Goal: Task Accomplishment & Management: Manage account settings

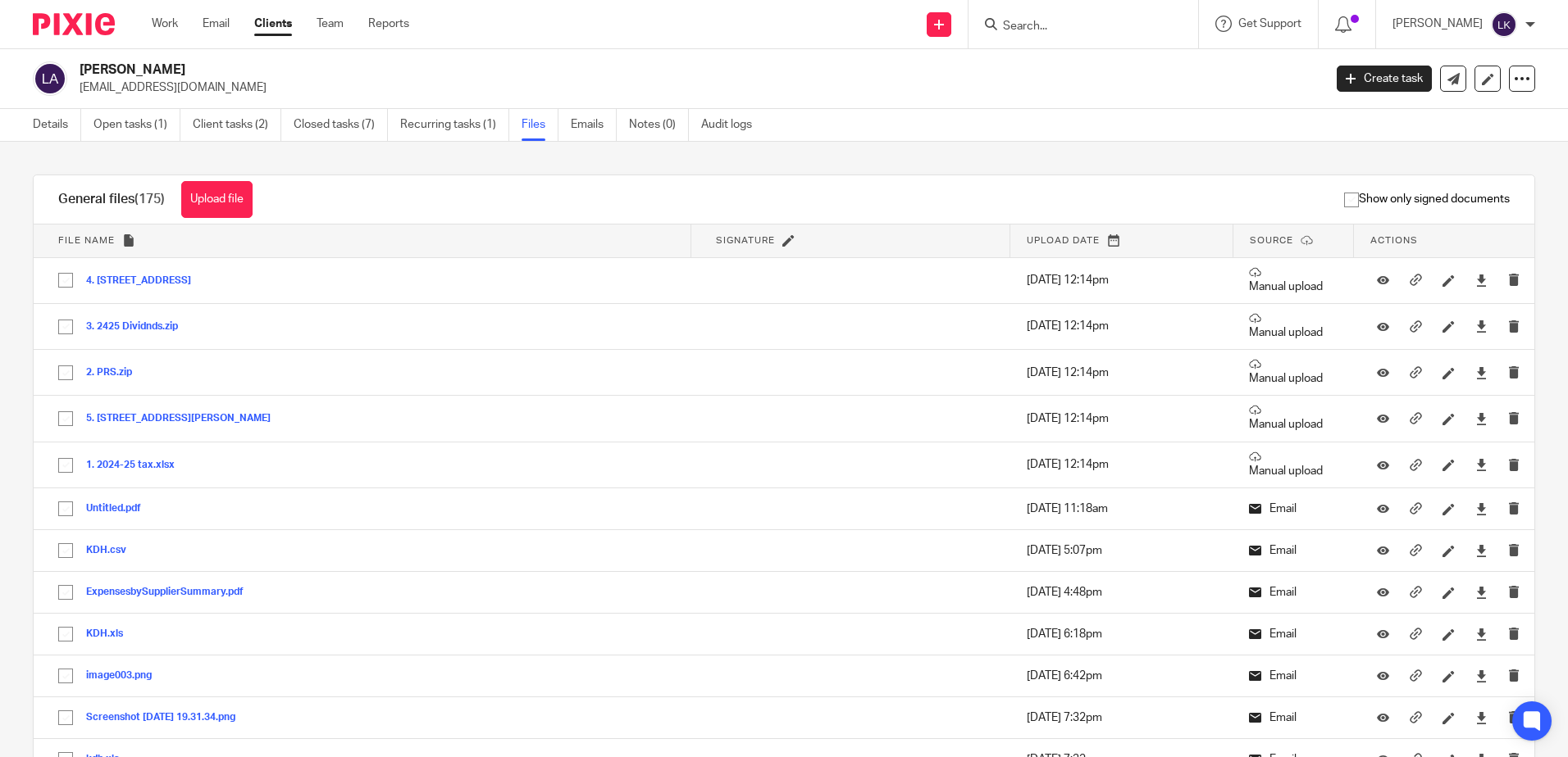
click at [1021, 28] on input "Search" at bounding box center [1075, 27] width 148 height 15
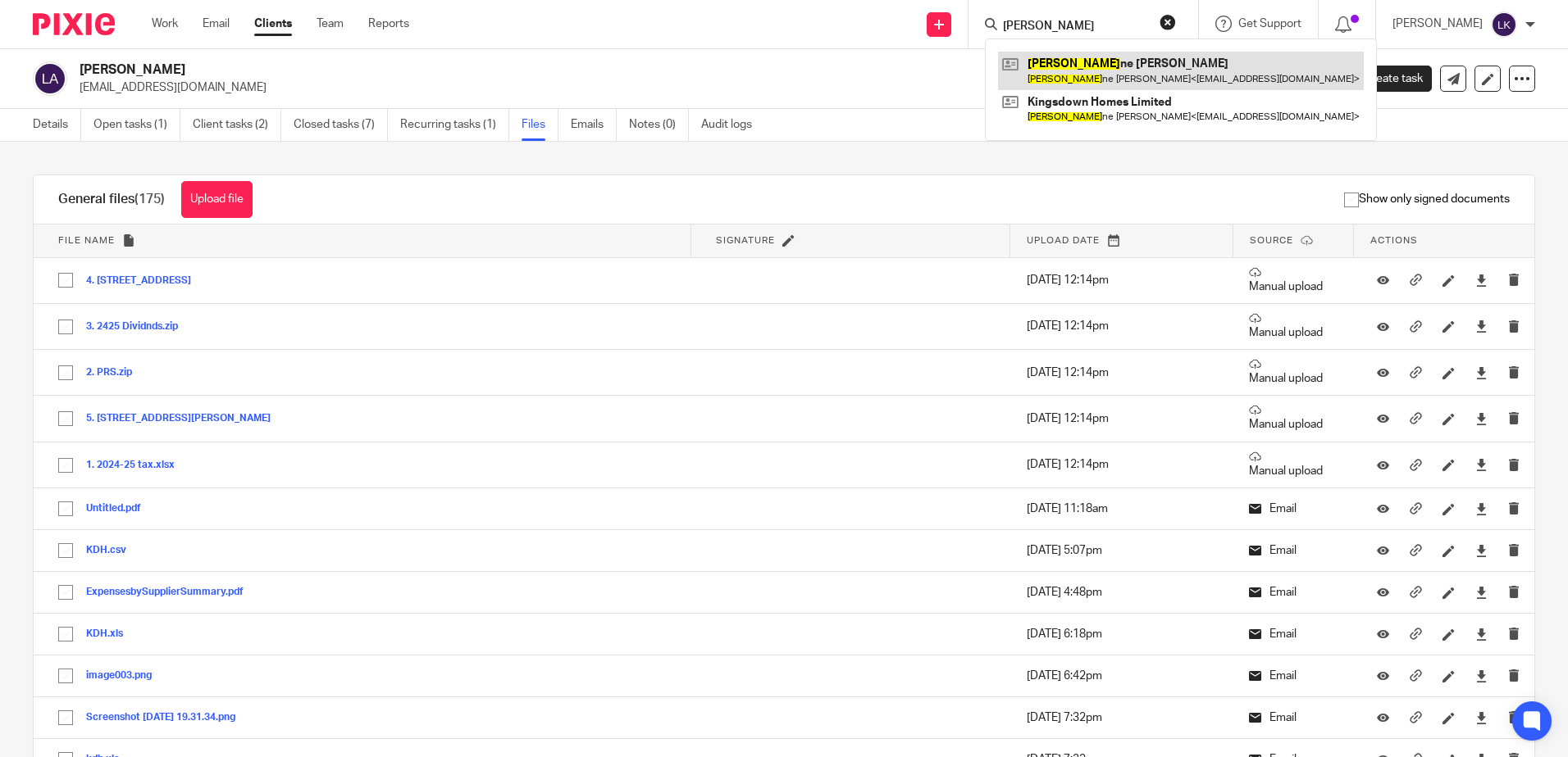
type input "lyn"
click at [1073, 64] on link at bounding box center [1181, 70] width 366 height 38
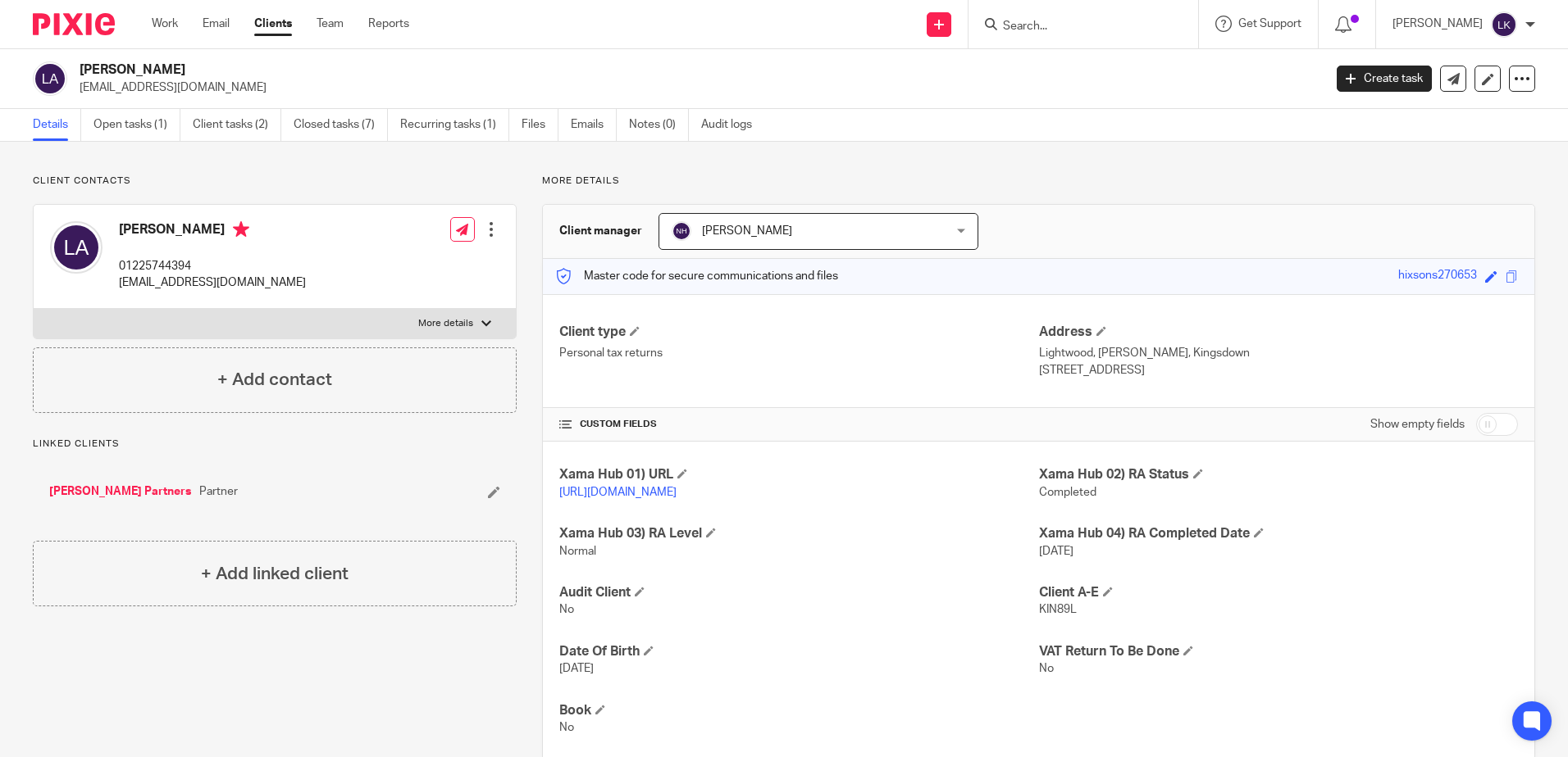
click at [1527, 79] on div "Lynne Allen kingsdownhomes@gmail.com Create task Update from Companies House Ex…" at bounding box center [784, 79] width 1568 height 59
click at [1515, 80] on icon at bounding box center [1522, 79] width 17 height 17
click at [105, 86] on p "[EMAIL_ADDRESS][DOMAIN_NAME]" at bounding box center [695, 87] width 1232 height 17
click at [490, 228] on div at bounding box center [491, 229] width 17 height 17
click at [375, 262] on link "Edit contact" at bounding box center [413, 266] width 157 height 24
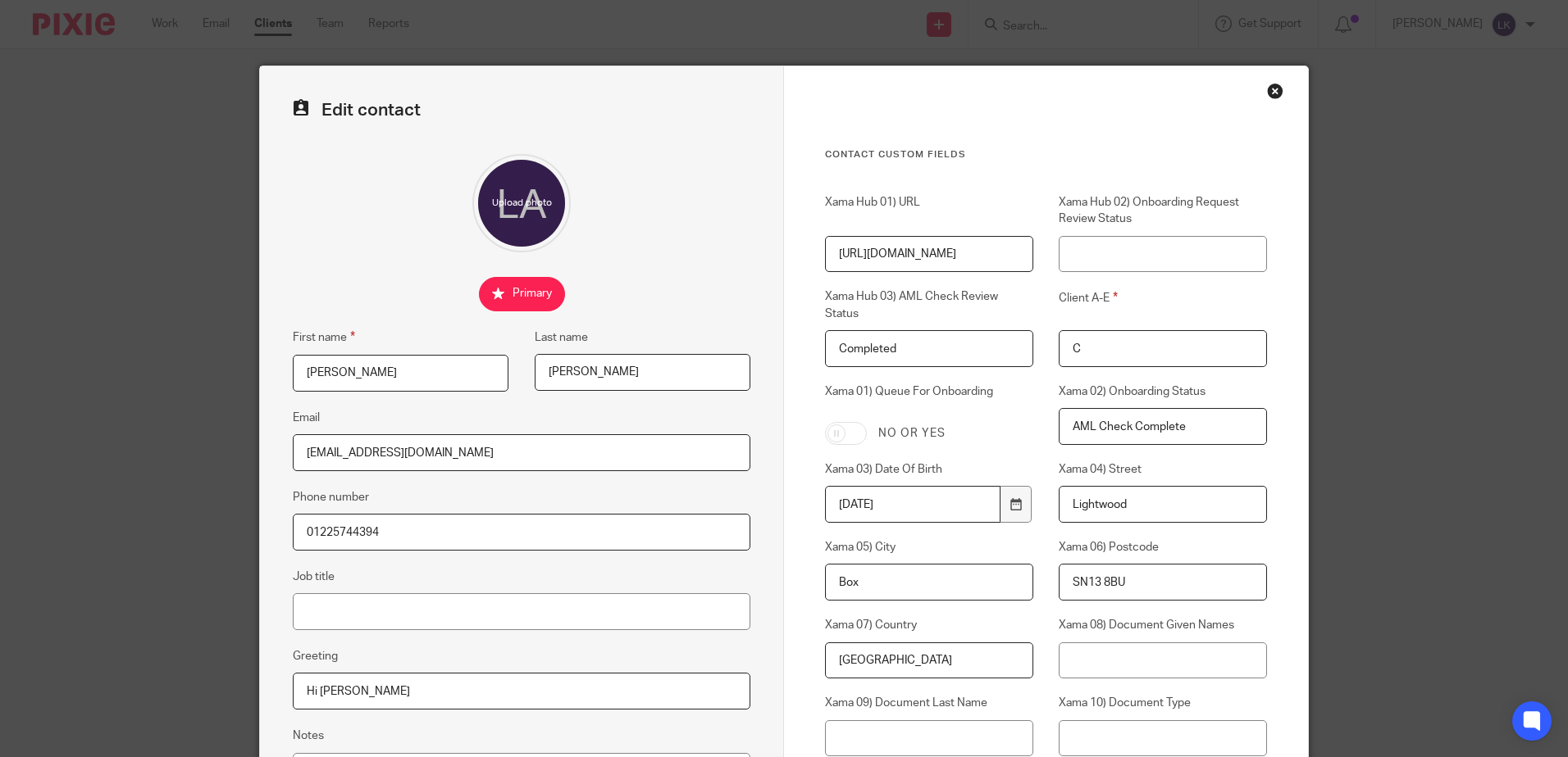
drag, startPoint x: 464, startPoint y: 449, endPoint x: 189, endPoint y: 447, distance: 275.0
click at [192, 447] on div "Edit contact First name Lynne Last name Allen Email kingsdownhomes@gmail.com Ph…" at bounding box center [784, 378] width 1568 height 757
paste input "lynnie.hq"
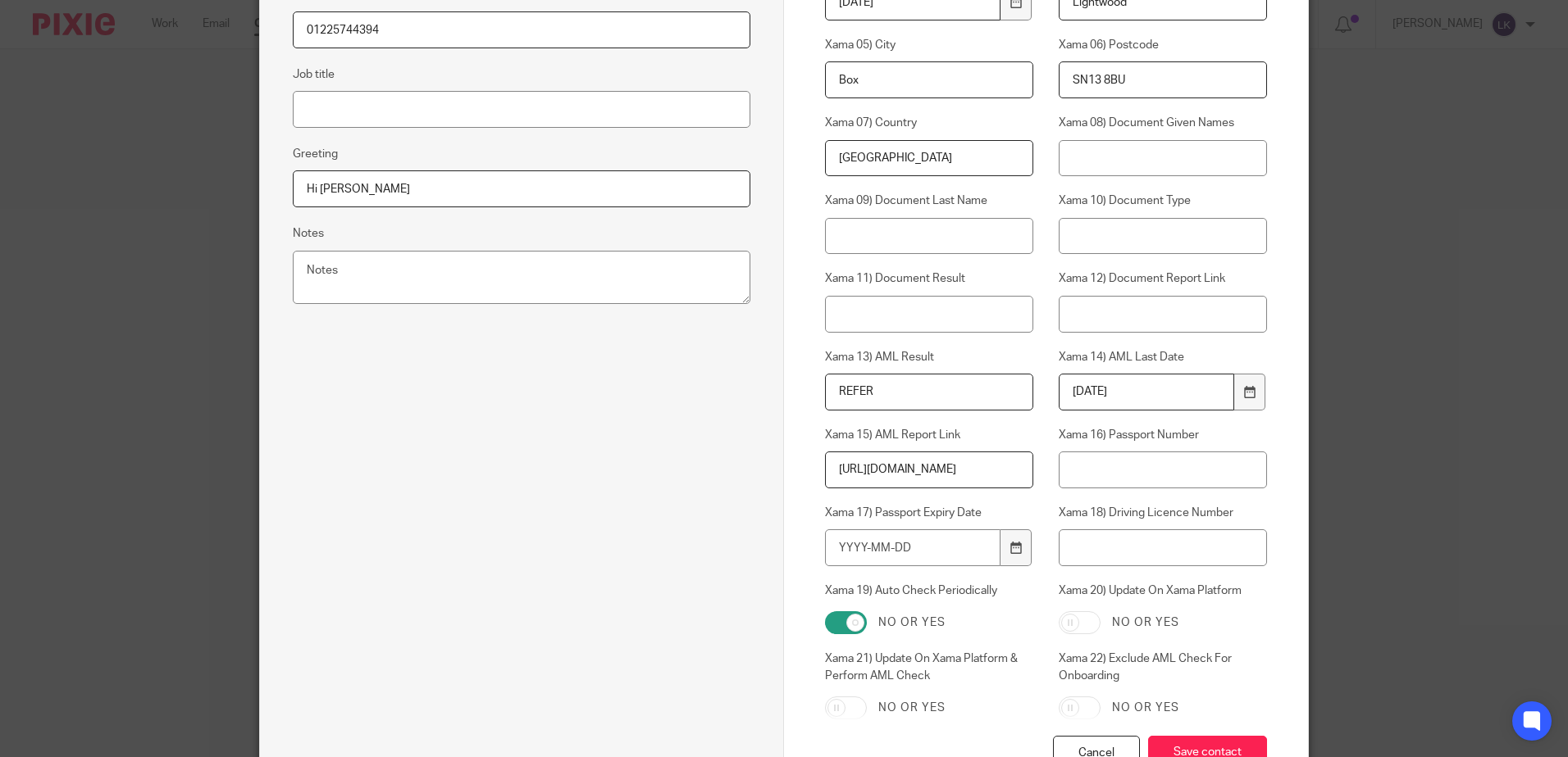
scroll to position [623, 0]
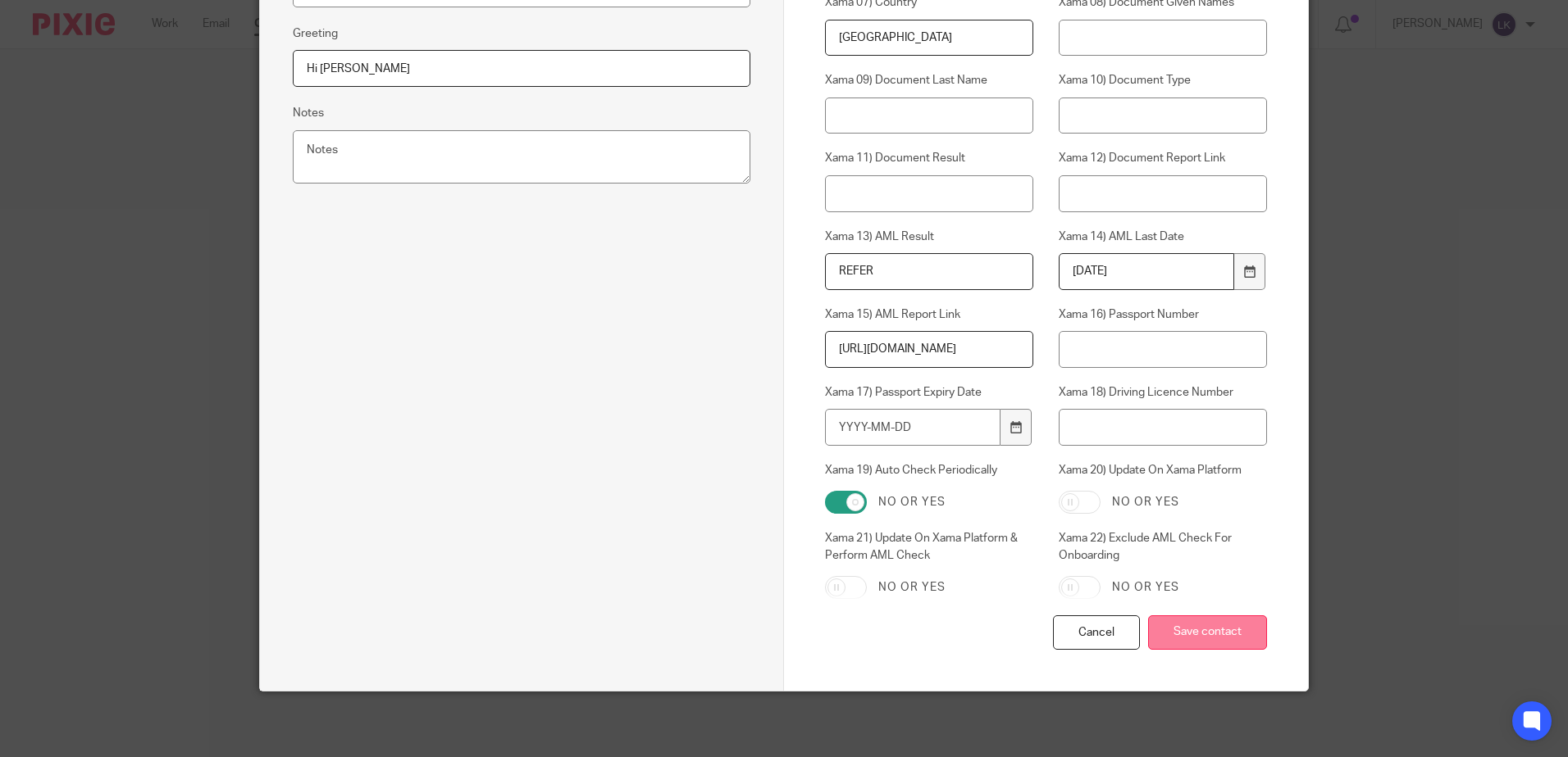
type input "lynnie.hq@gmail.com"
click at [1219, 618] on input "Save contact" at bounding box center [1208, 633] width 119 height 35
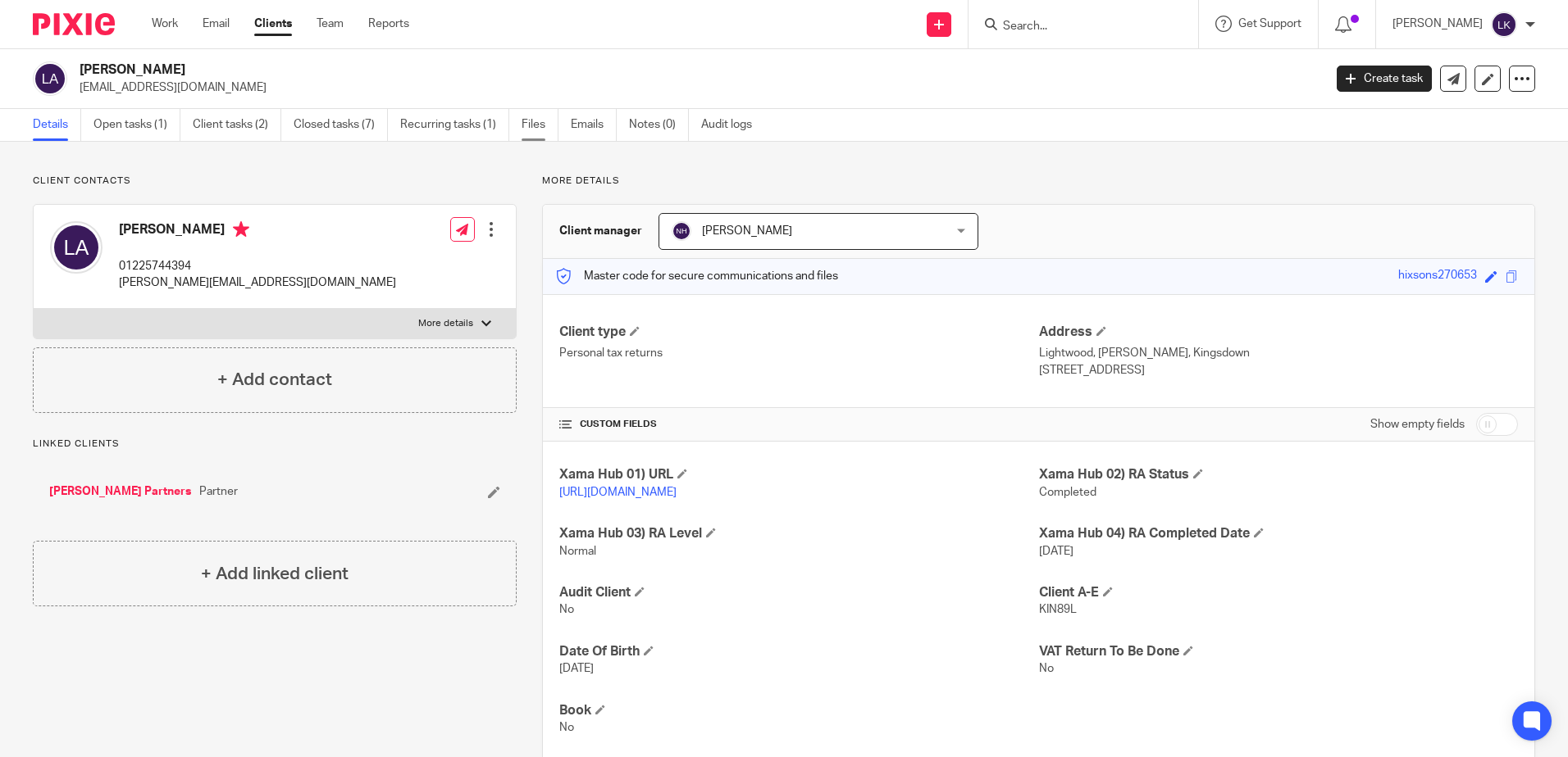
click at [539, 123] on link "Files" at bounding box center [540, 125] width 37 height 32
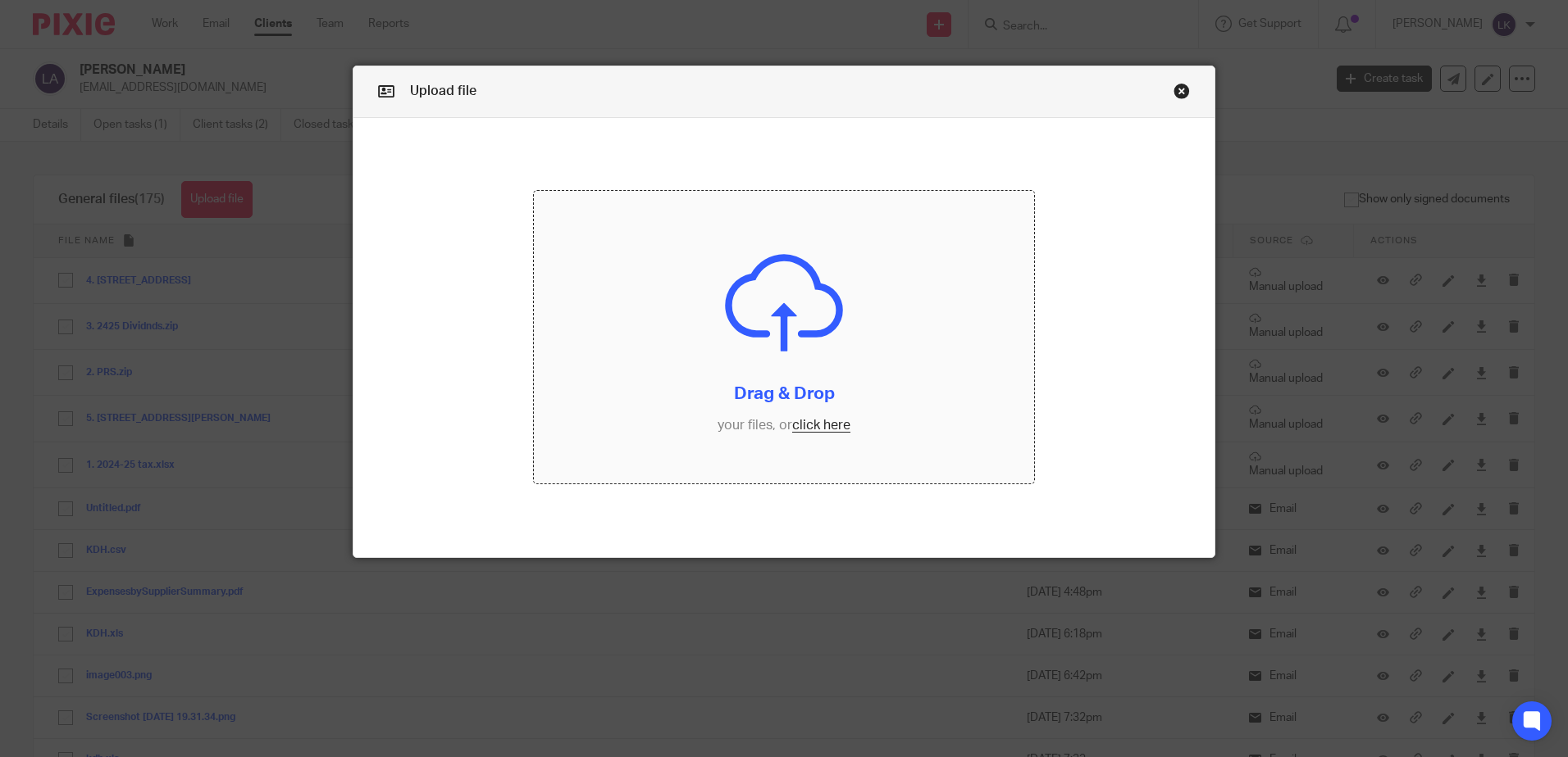
click at [800, 427] on input "file" at bounding box center [784, 337] width 500 height 293
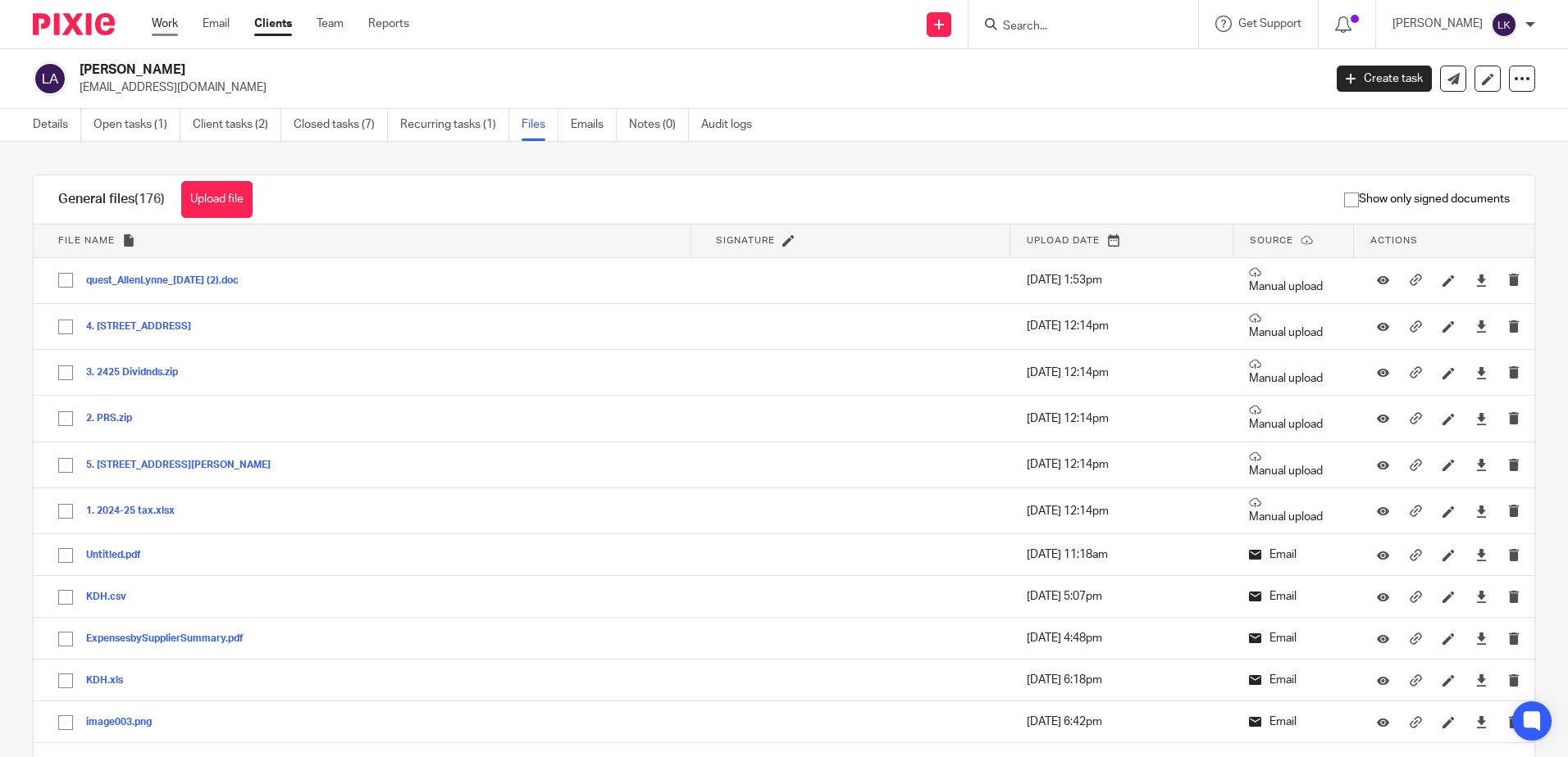
click at [157, 27] on link "Work" at bounding box center [164, 24] width 26 height 17
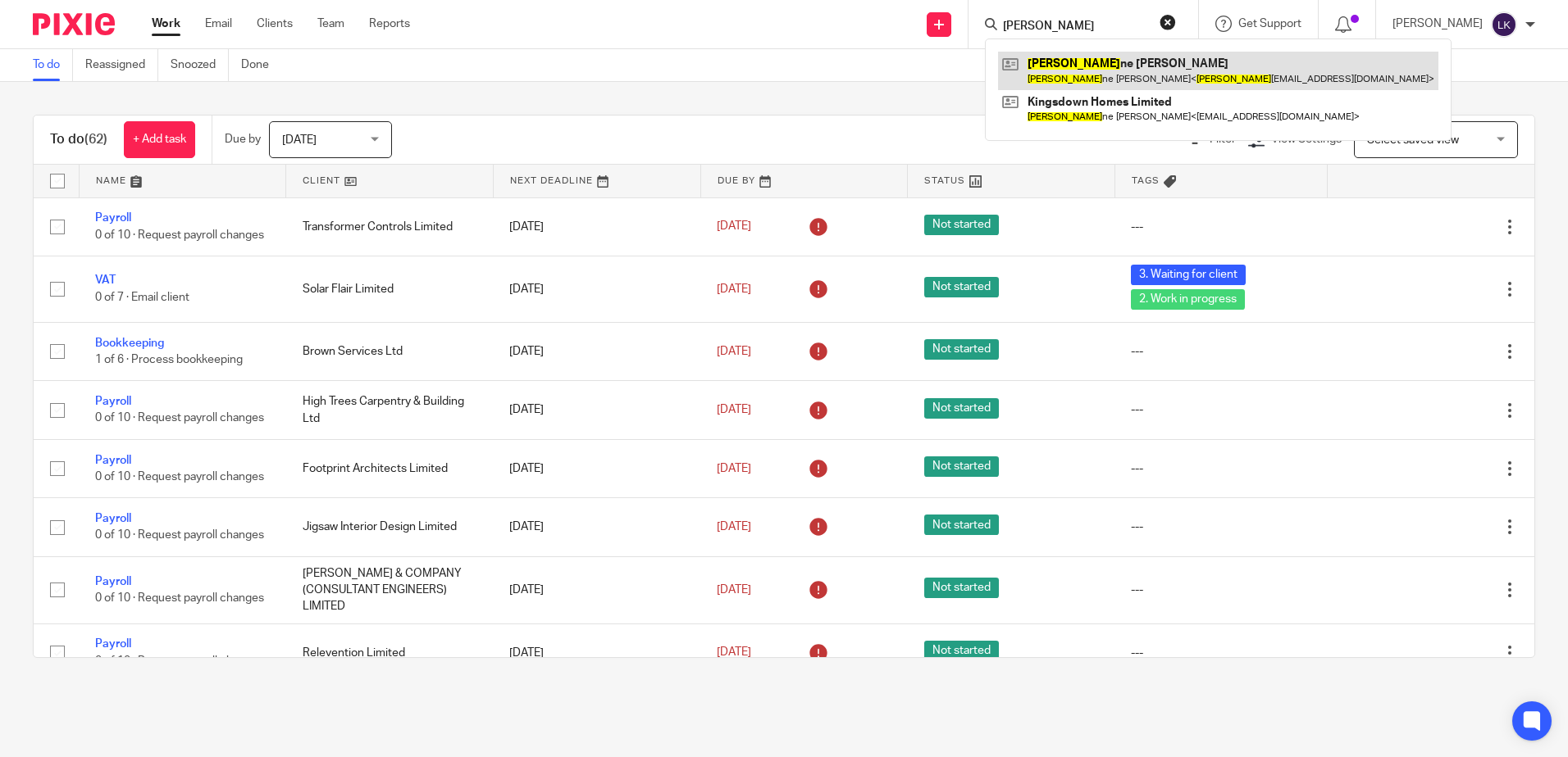
type input "[PERSON_NAME]"
click at [1105, 74] on link at bounding box center [1217, 70] width 440 height 38
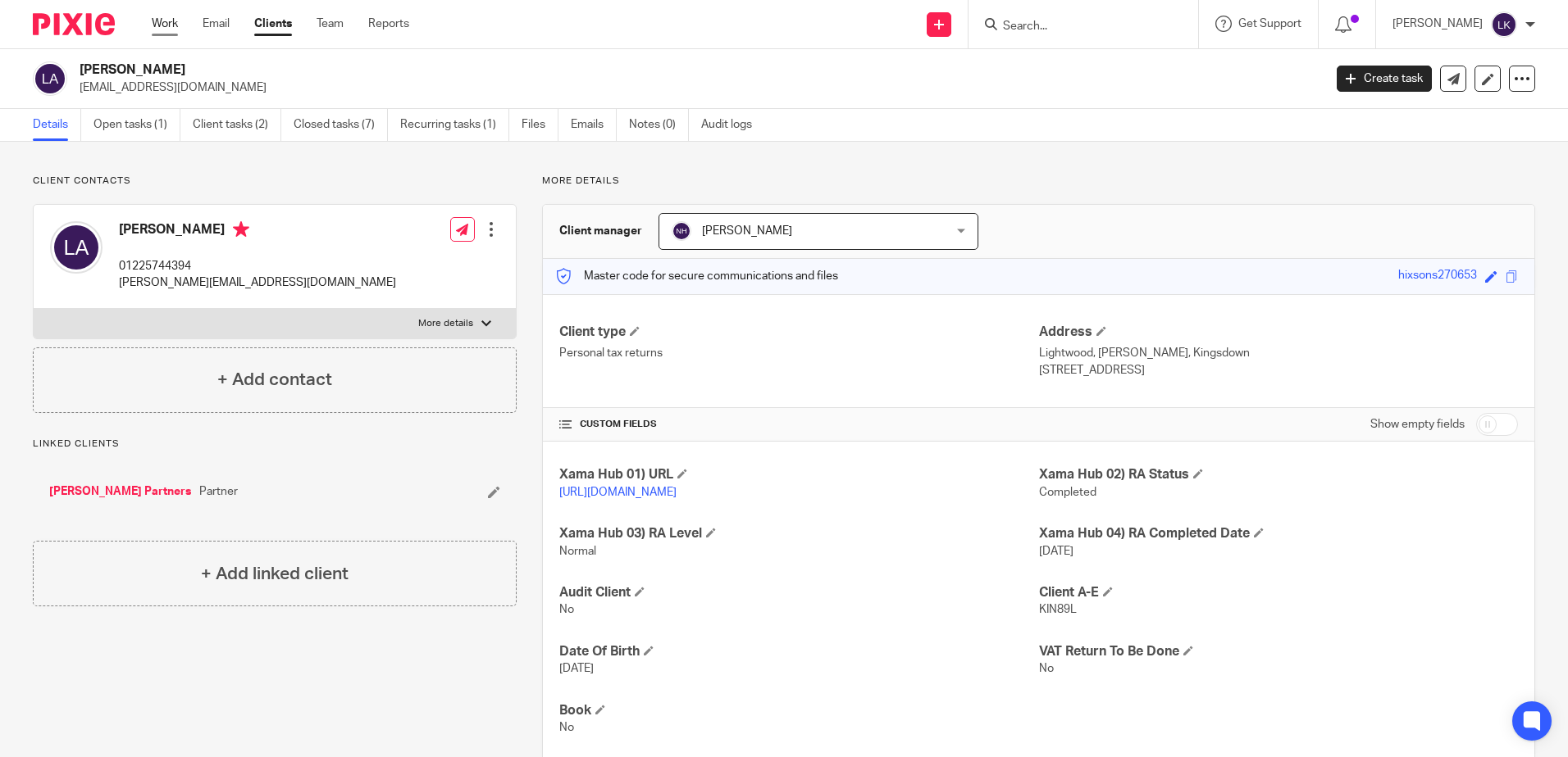
click at [168, 18] on link "Work" at bounding box center [164, 24] width 26 height 17
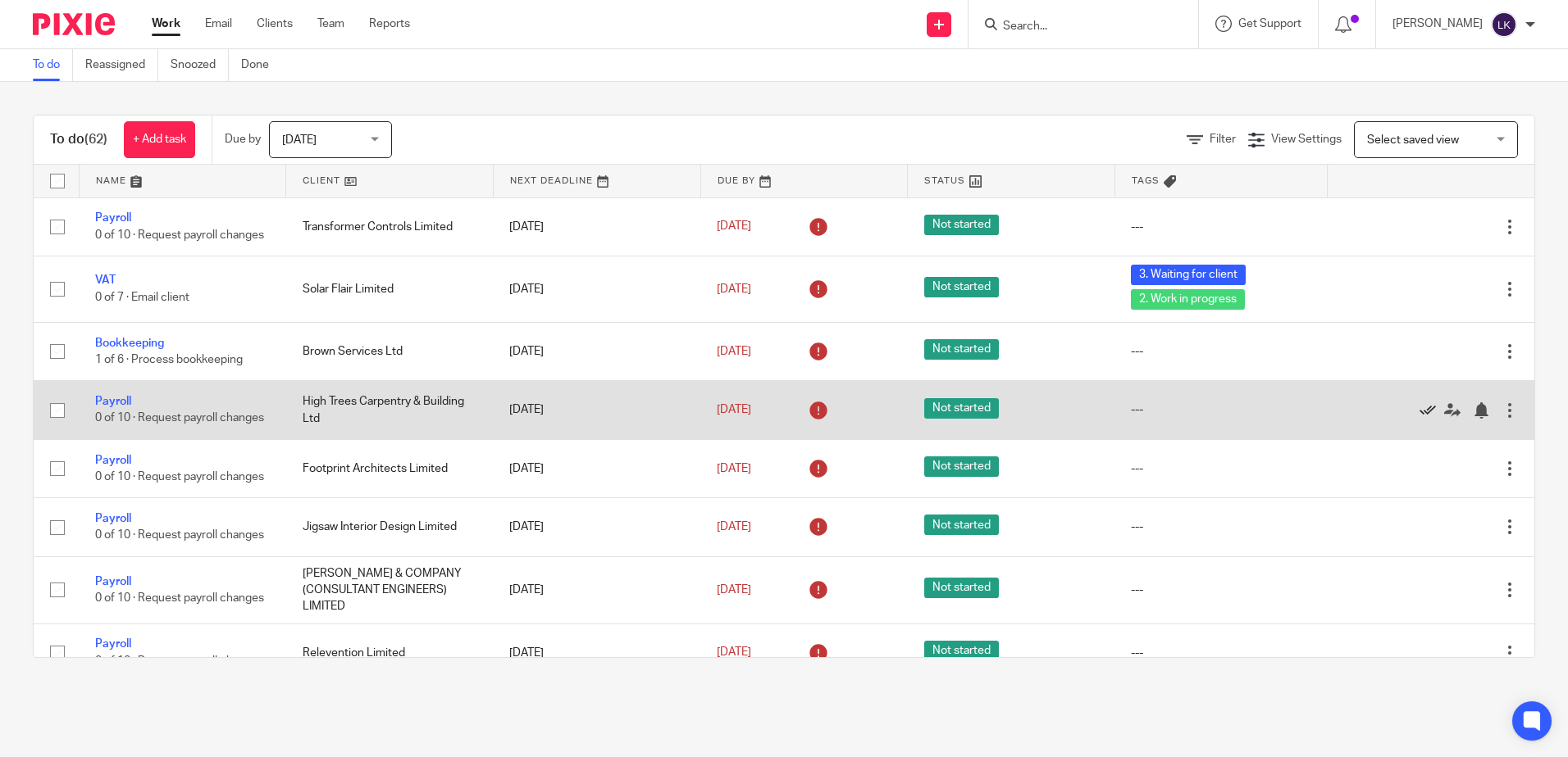
click at [1419, 419] on icon at bounding box center [1427, 410] width 17 height 17
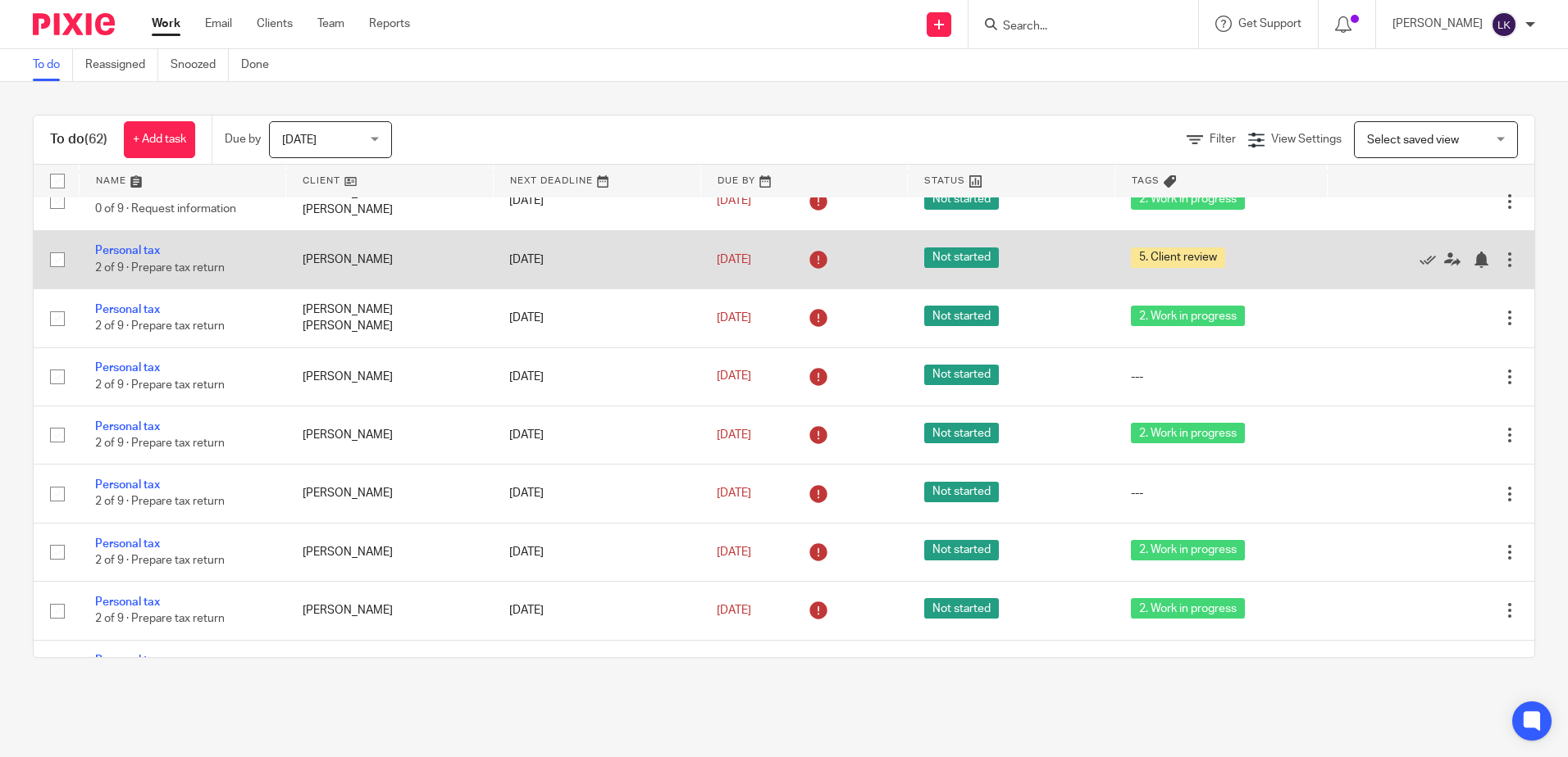
scroll to position [1393, 0]
